Goal: Find specific page/section: Find specific page/section

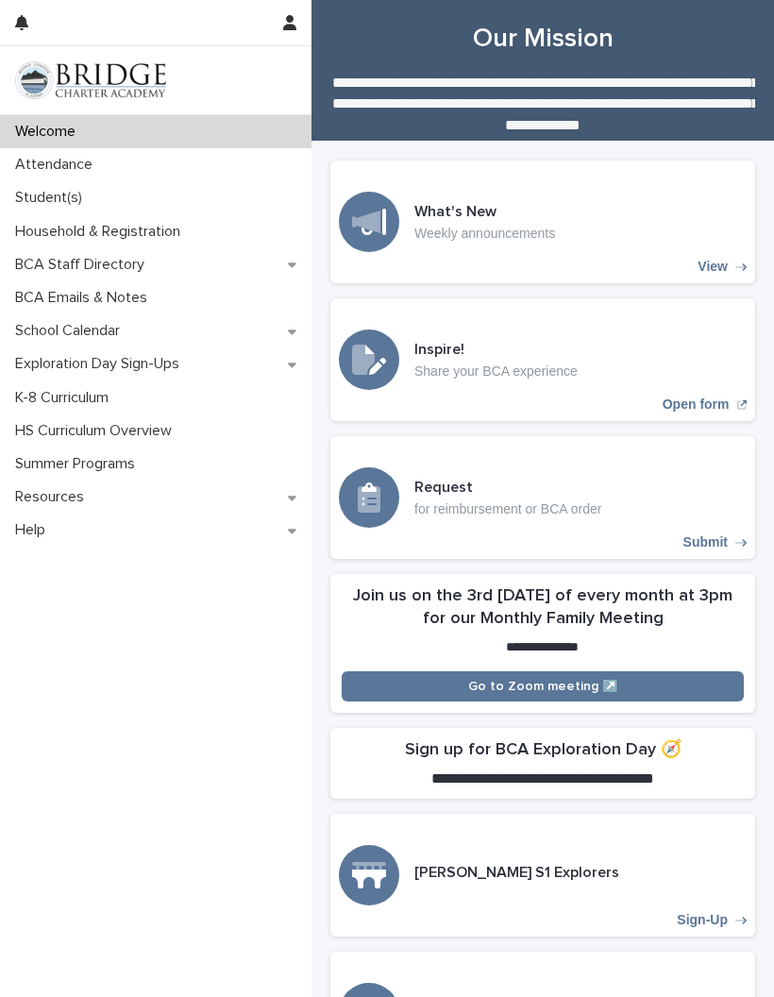
click at [71, 198] on p "Student(s)" at bounding box center [53, 198] width 90 height 18
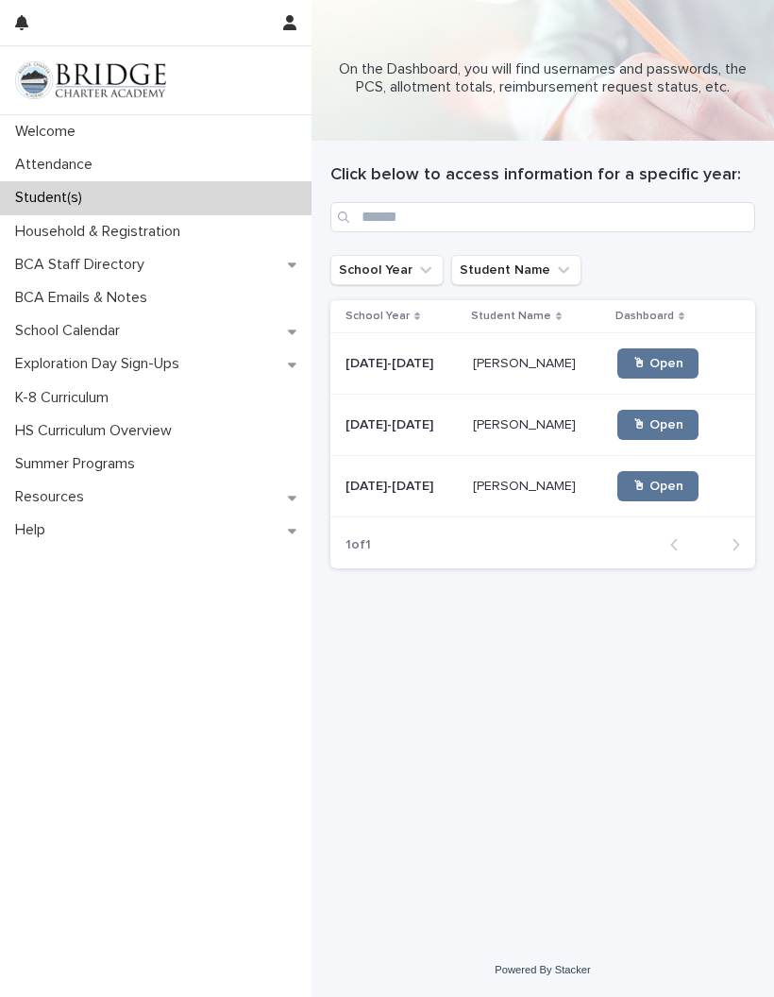
click at [668, 425] on span "🖱 Open" at bounding box center [657, 424] width 51 height 13
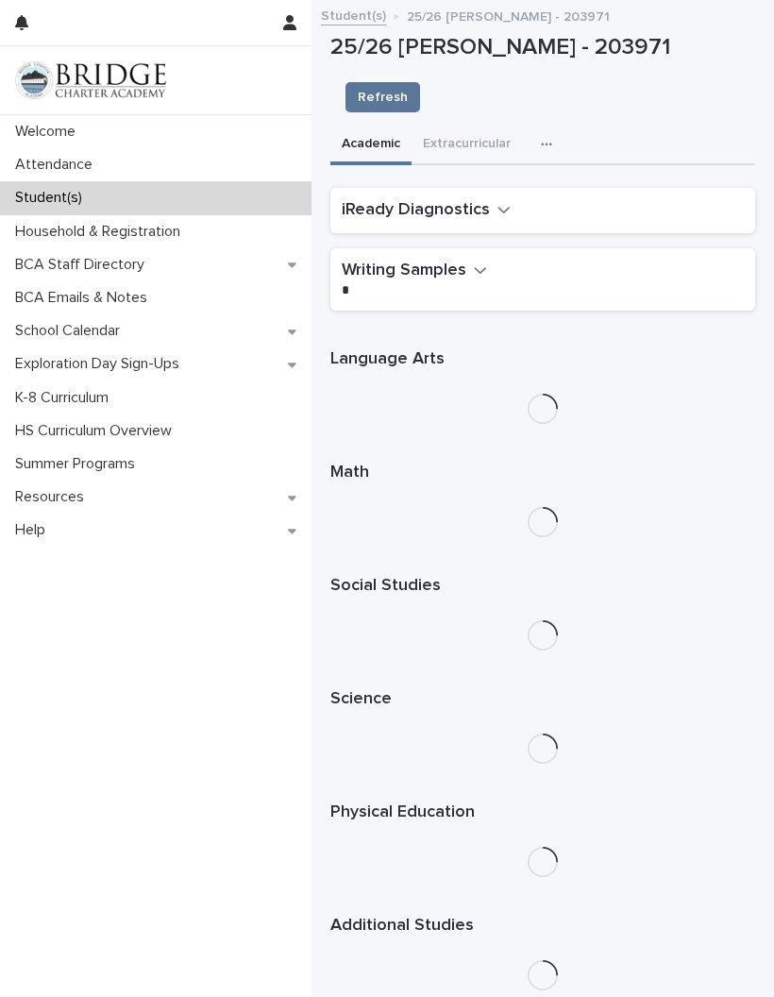
click at [551, 138] on div "button" at bounding box center [550, 144] width 19 height 13
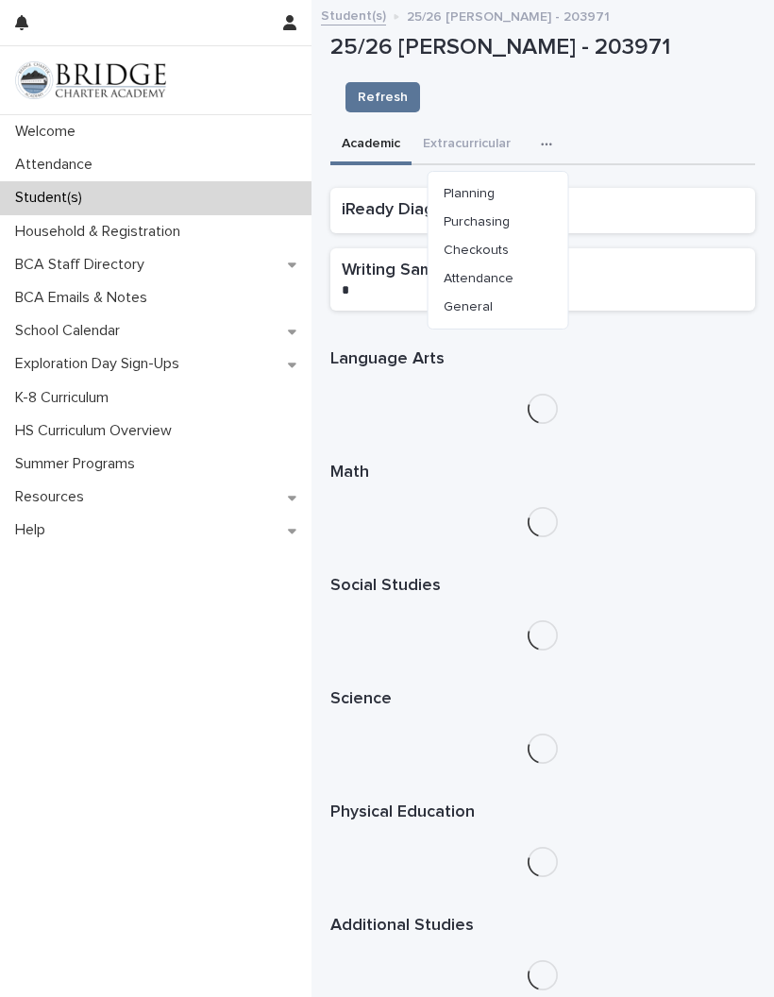
click at [497, 215] on span "Purchasing" at bounding box center [477, 221] width 66 height 13
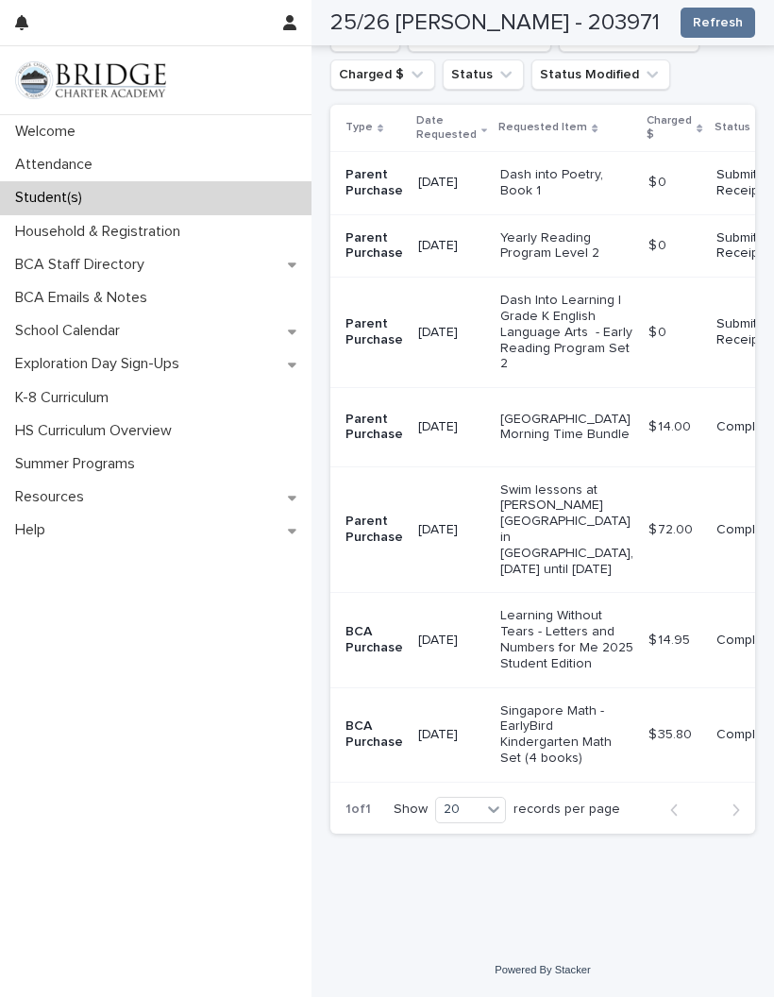
scroll to position [816, 0]
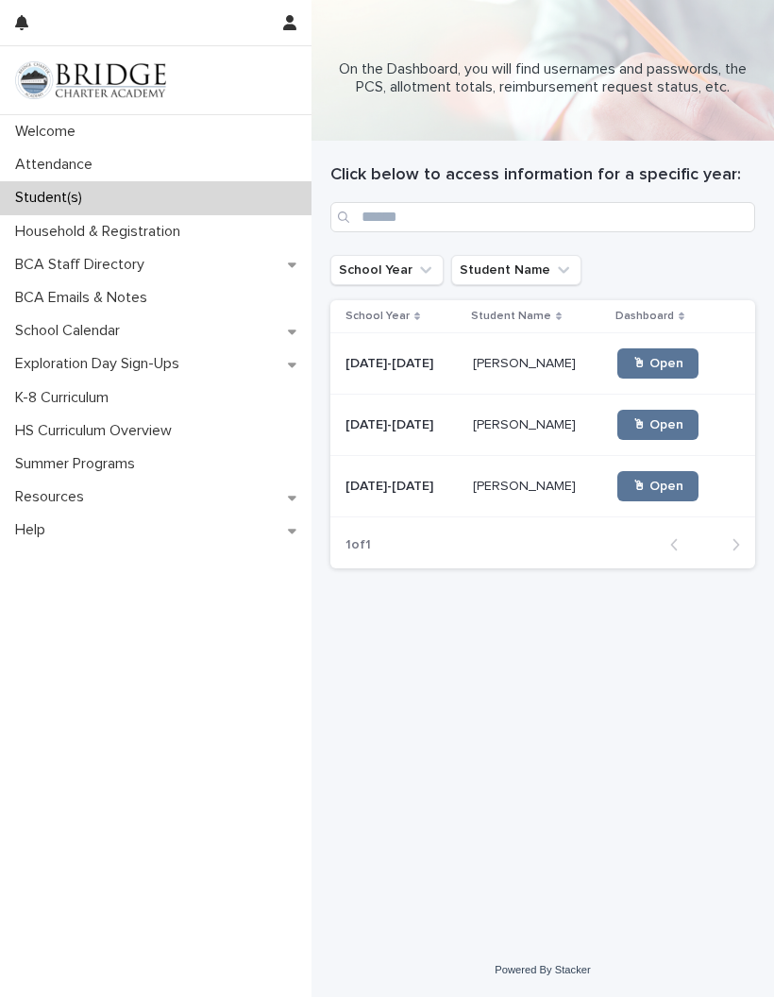
click at [664, 424] on span "🖱 Open" at bounding box center [657, 424] width 51 height 13
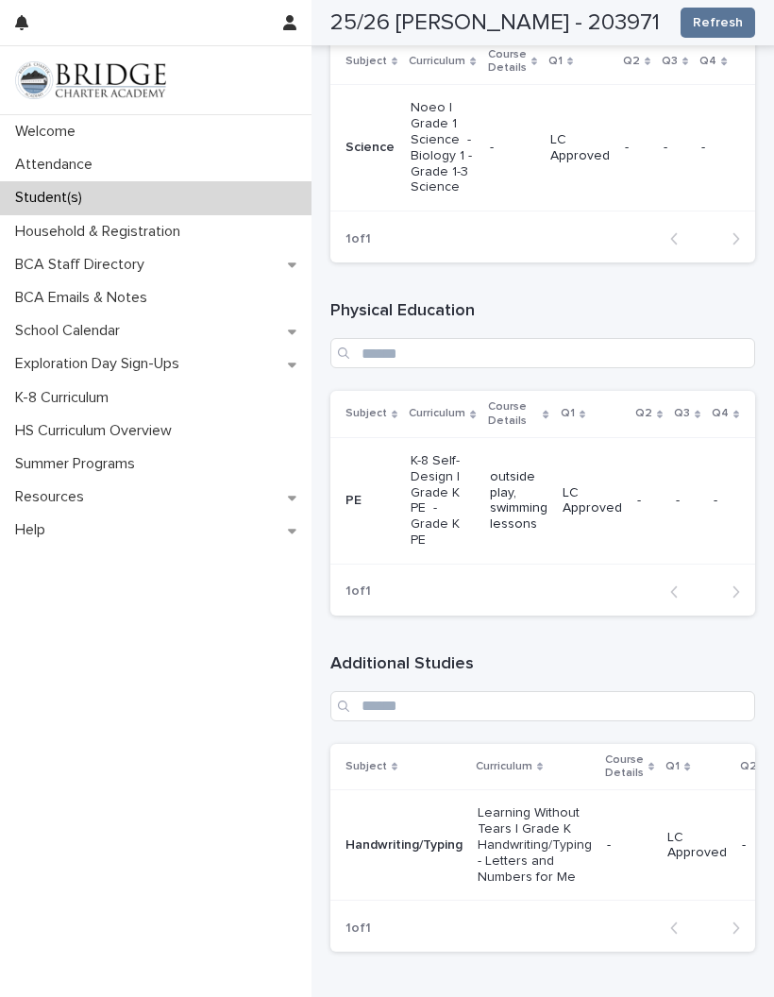
scroll to position [1852, 0]
click at [532, 807] on p "Learning Without Tears | Grade K Handwriting/Typing - Letters and Numbers for Me" at bounding box center [535, 846] width 114 height 79
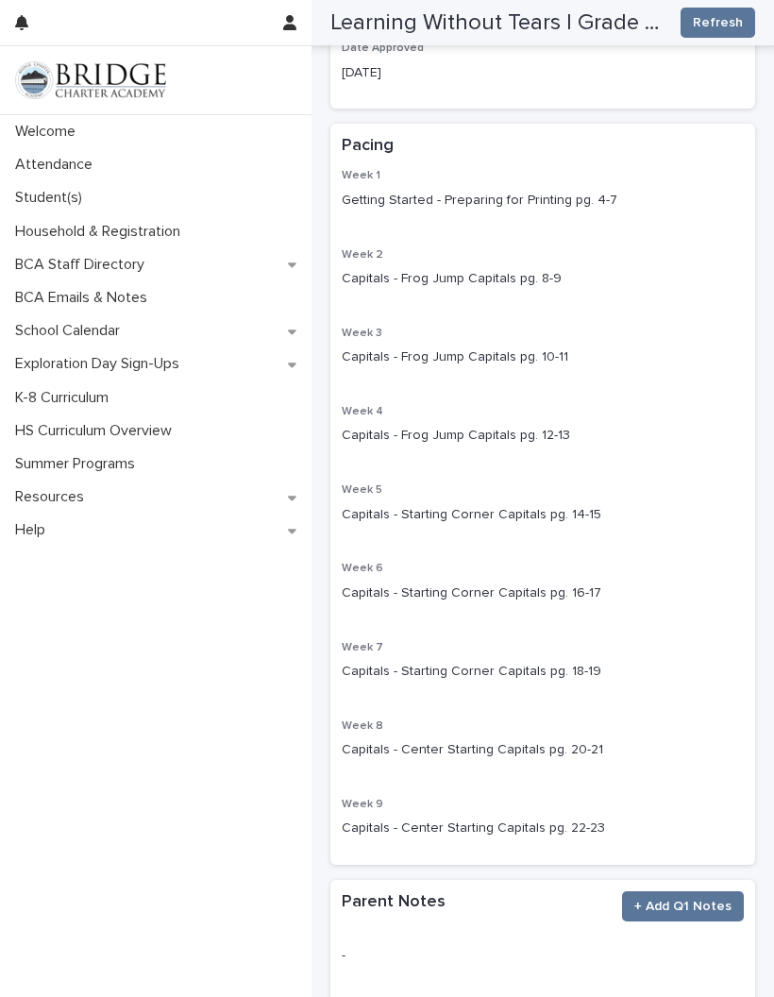
scroll to position [419, 0]
